Goal: Browse casually

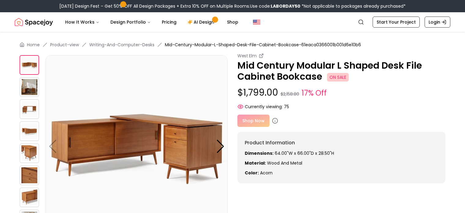
click at [30, 90] on img at bounding box center [30, 87] width 20 height 20
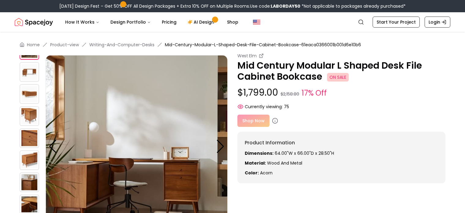
click at [25, 100] on img at bounding box center [30, 94] width 20 height 20
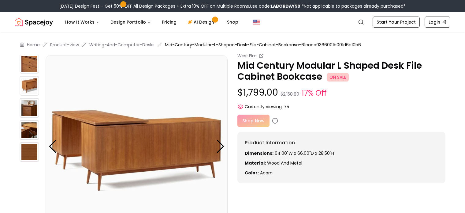
click at [25, 108] on img at bounding box center [30, 108] width 20 height 20
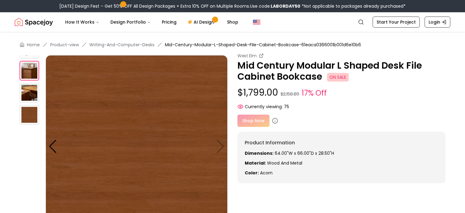
click at [29, 92] on img at bounding box center [30, 93] width 20 height 20
click at [32, 71] on img at bounding box center [30, 71] width 20 height 20
click at [31, 62] on img at bounding box center [30, 71] width 20 height 20
click at [21, 68] on img at bounding box center [30, 71] width 20 height 20
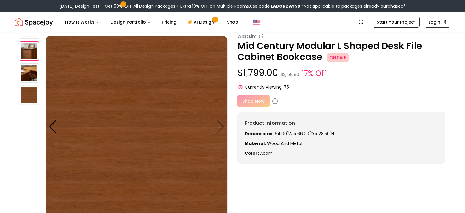
scroll to position [31, 0]
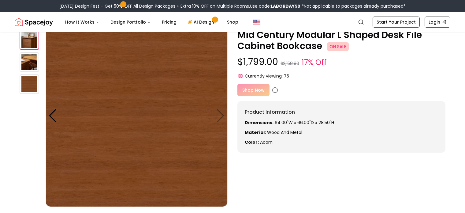
click at [57, 114] on img at bounding box center [137, 115] width 182 height 182
click at [53, 113] on div at bounding box center [53, 115] width 8 height 13
click at [52, 113] on div at bounding box center [53, 115] width 8 height 13
click at [51, 123] on img at bounding box center [137, 115] width 182 height 182
click at [218, 116] on img at bounding box center [137, 115] width 182 height 182
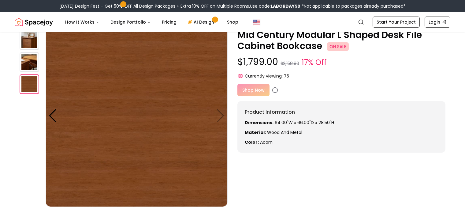
click at [223, 119] on img at bounding box center [137, 115] width 182 height 182
click at [224, 109] on img at bounding box center [137, 115] width 182 height 182
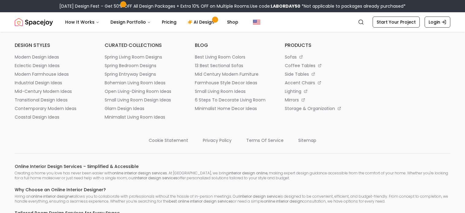
scroll to position [1072, 0]
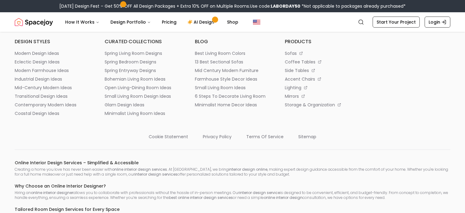
drag, startPoint x: 83, startPoint y: 50, endPoint x: 117, endPoint y: 66, distance: 37.6
drag, startPoint x: 55, startPoint y: 73, endPoint x: 110, endPoint y: 73, distance: 54.8
